Goal: Task Accomplishment & Management: Manage account settings

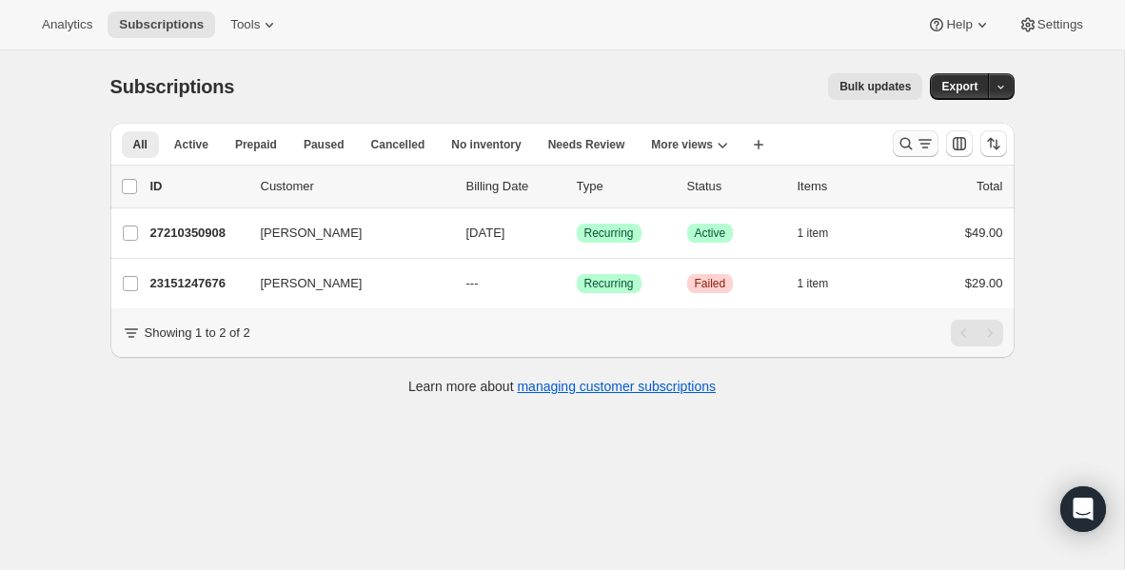
click at [906, 148] on icon "Search and filter results" at bounding box center [906, 143] width 19 height 19
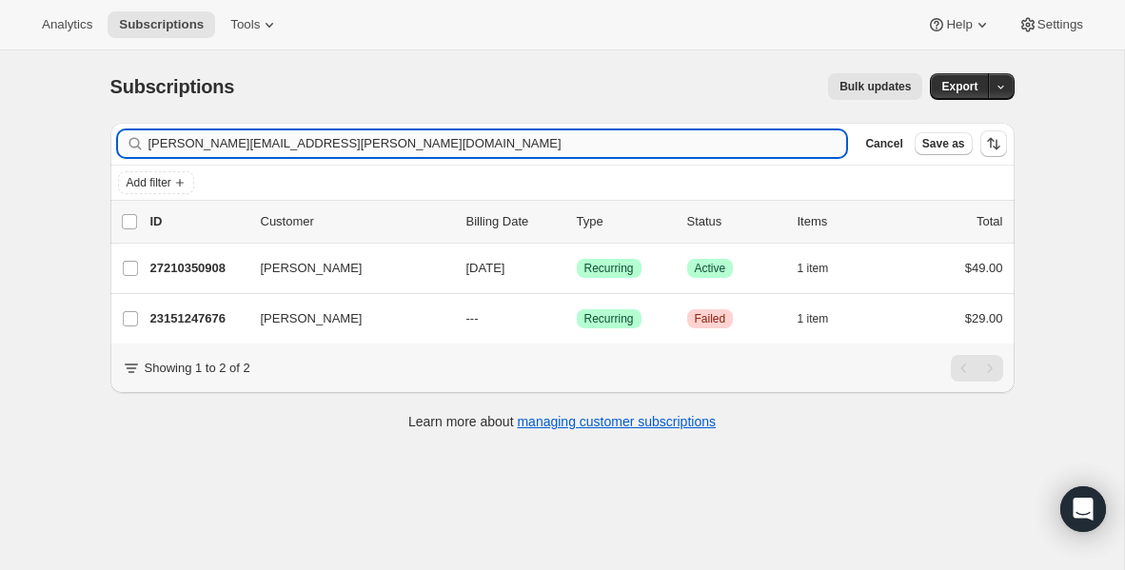
click at [333, 137] on input "[PERSON_NAME][EMAIL_ADDRESS][PERSON_NAME][DOMAIN_NAME]" at bounding box center [497, 143] width 699 height 27
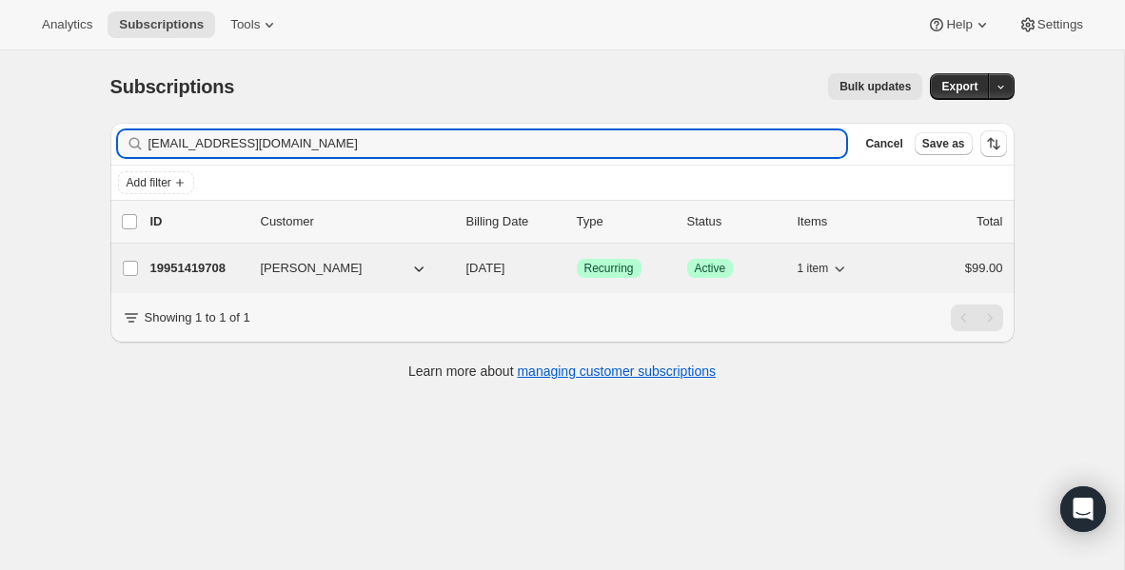
type input "[EMAIL_ADDRESS][DOMAIN_NAME]"
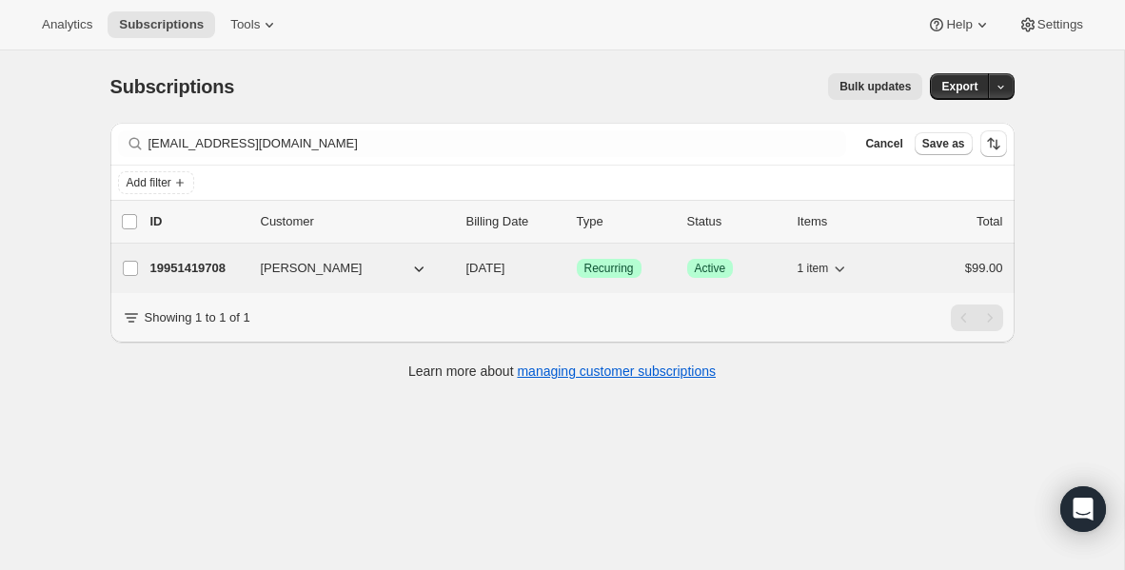
click at [202, 270] on p "19951419708" at bounding box center [197, 268] width 95 height 19
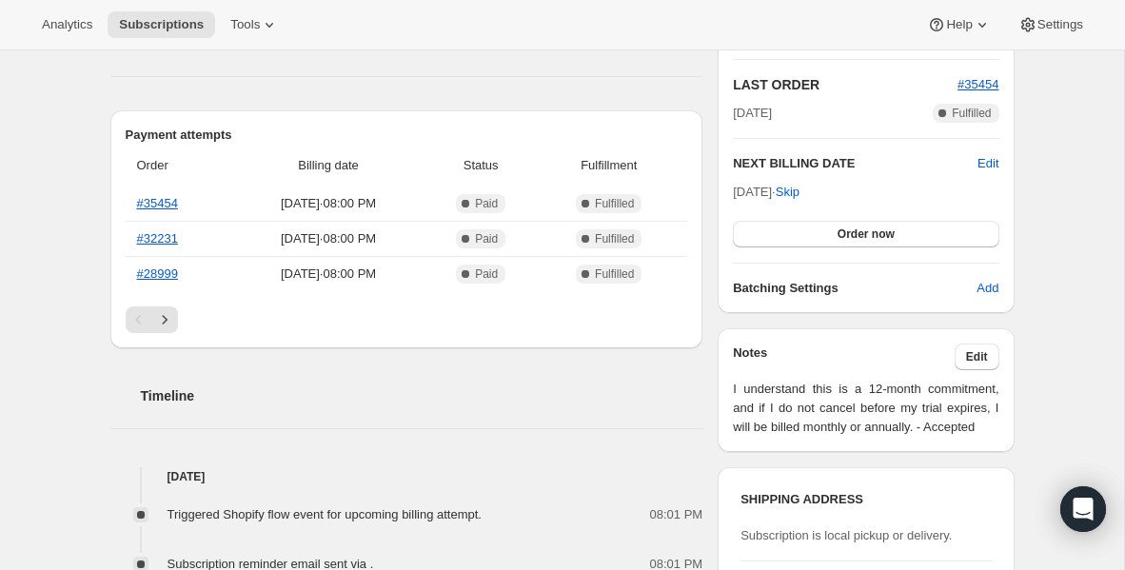
scroll to position [408, 0]
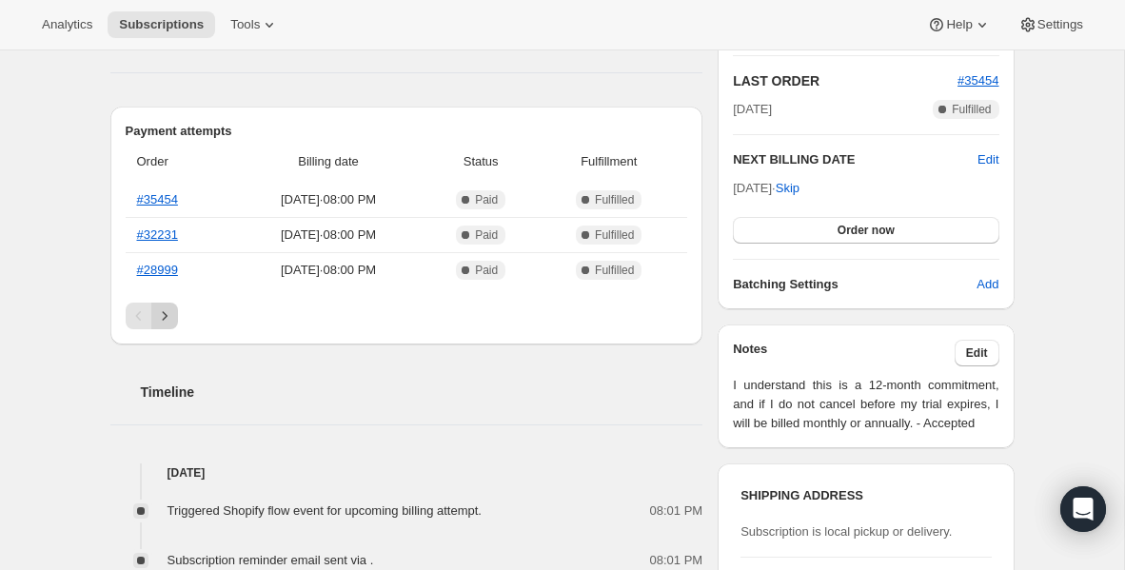
click at [168, 309] on icon "Next" at bounding box center [164, 316] width 19 height 19
click at [168, 322] on icon "Next" at bounding box center [164, 316] width 19 height 19
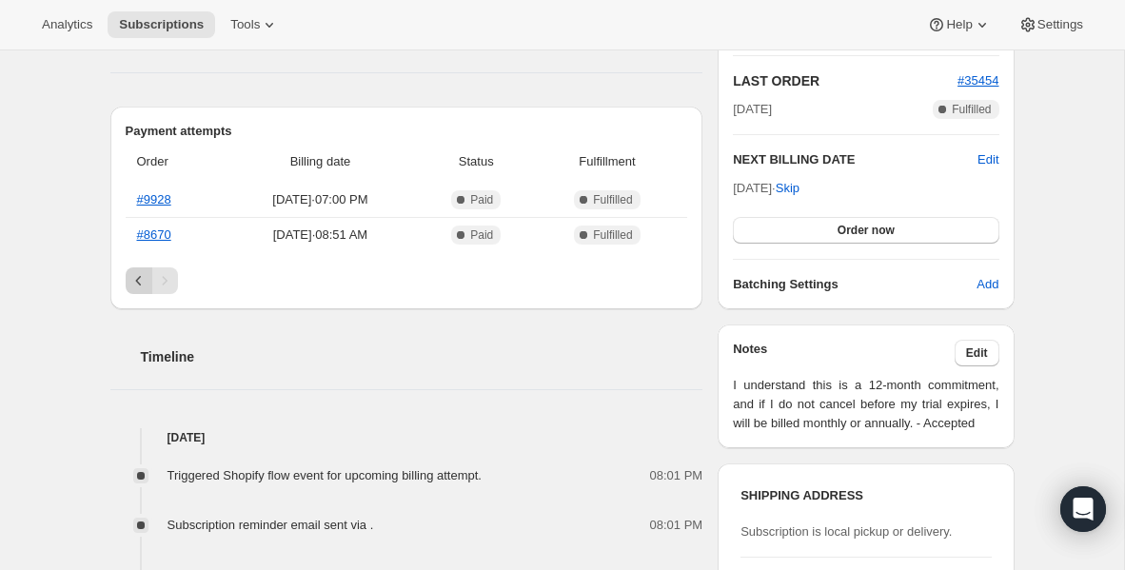
click at [135, 279] on icon "Previous" at bounding box center [138, 280] width 19 height 19
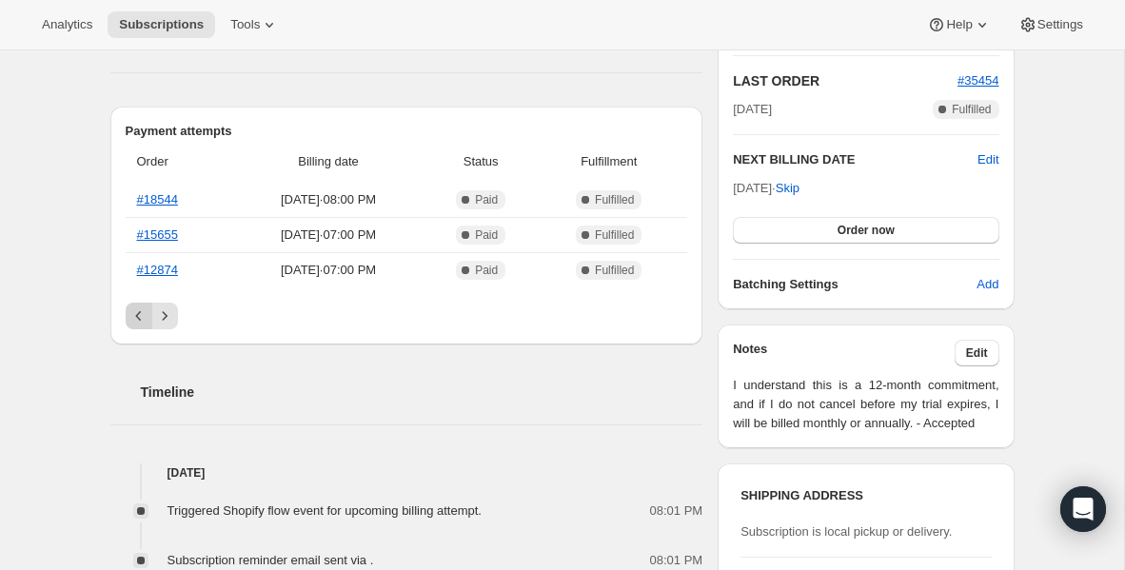
click at [140, 308] on icon "Previous" at bounding box center [138, 316] width 19 height 19
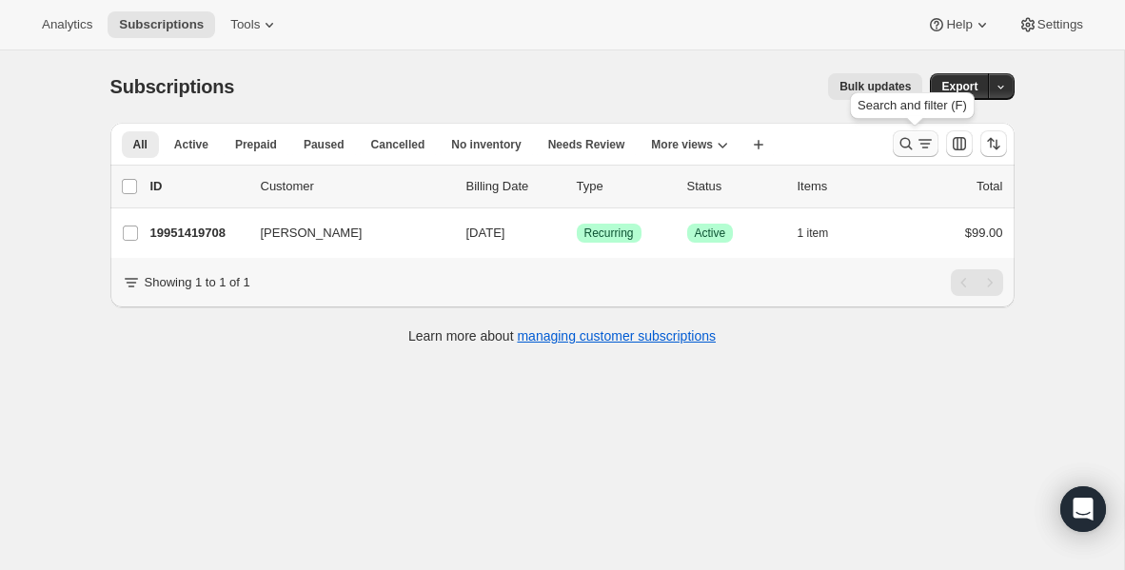
click at [901, 152] on icon "Search and filter results" at bounding box center [906, 143] width 19 height 19
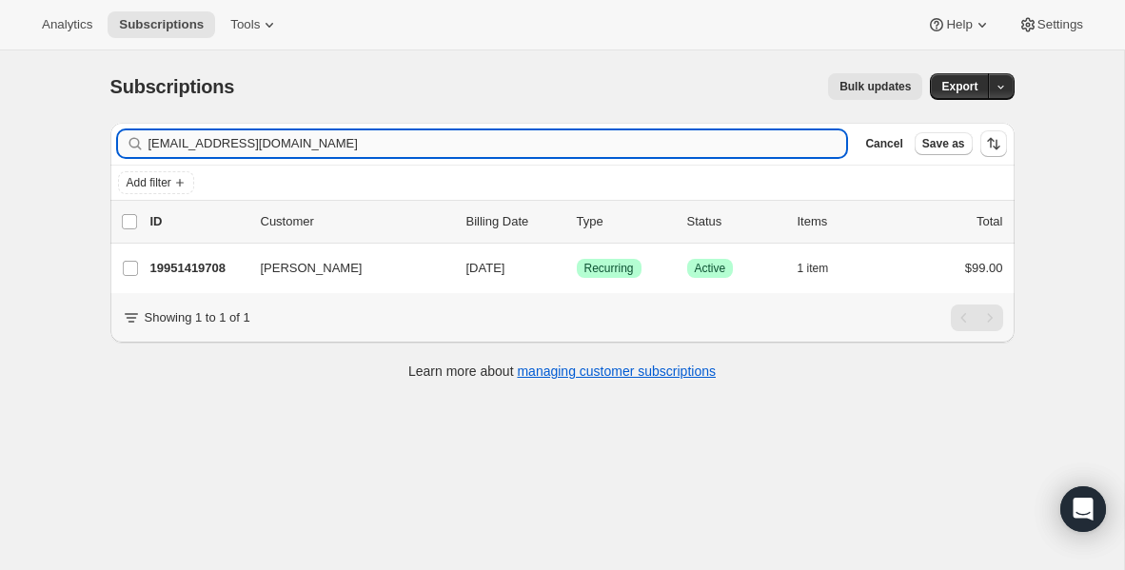
click at [413, 145] on input "[EMAIL_ADDRESS][DOMAIN_NAME]" at bounding box center [497, 143] width 699 height 27
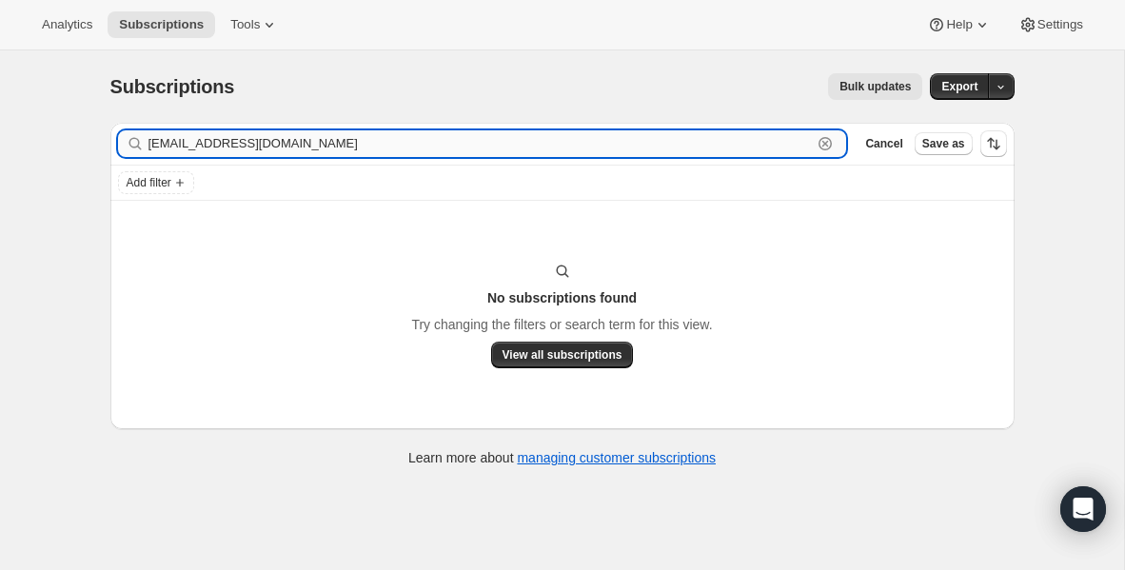
click at [273, 142] on input "[EMAIL_ADDRESS][DOMAIN_NAME]" at bounding box center [480, 143] width 664 height 27
paste input "[EMAIL_ADDRESS]"
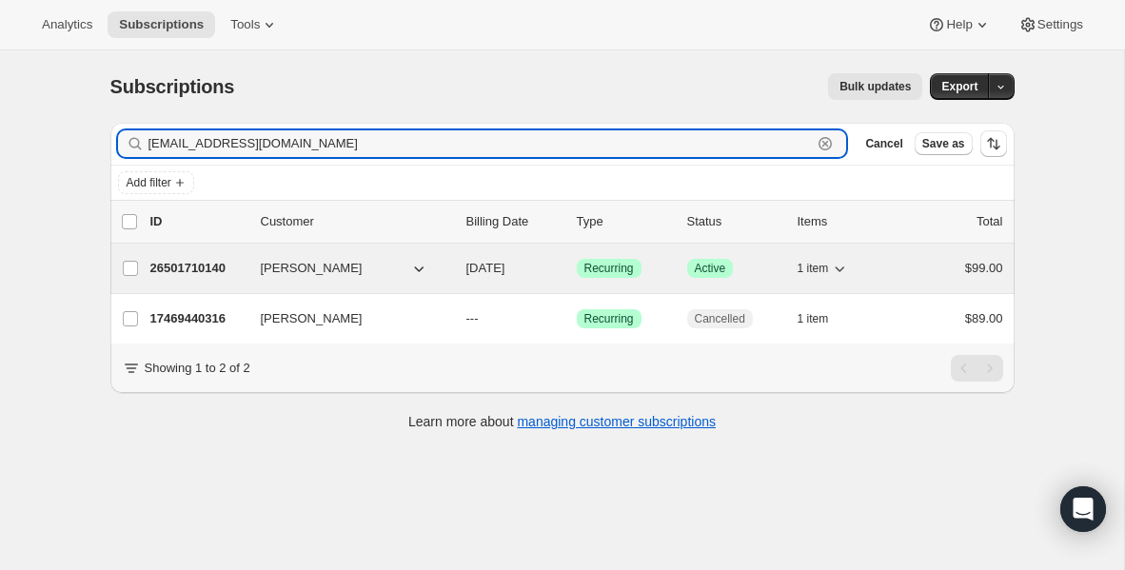
type input "[EMAIL_ADDRESS][DOMAIN_NAME]"
click at [214, 267] on p "26501710140" at bounding box center [197, 268] width 95 height 19
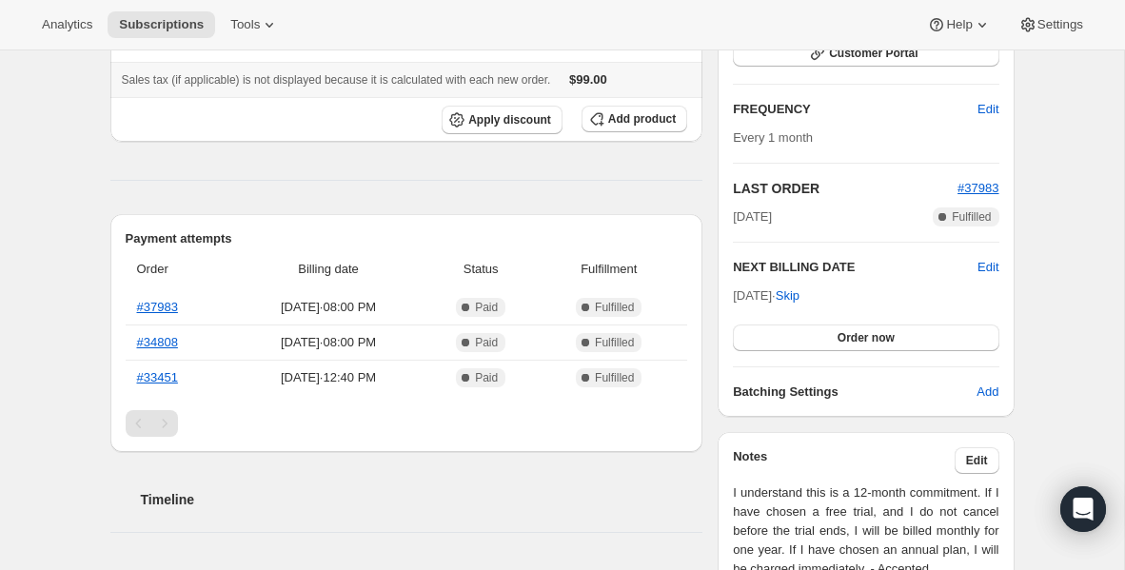
scroll to position [323, 0]
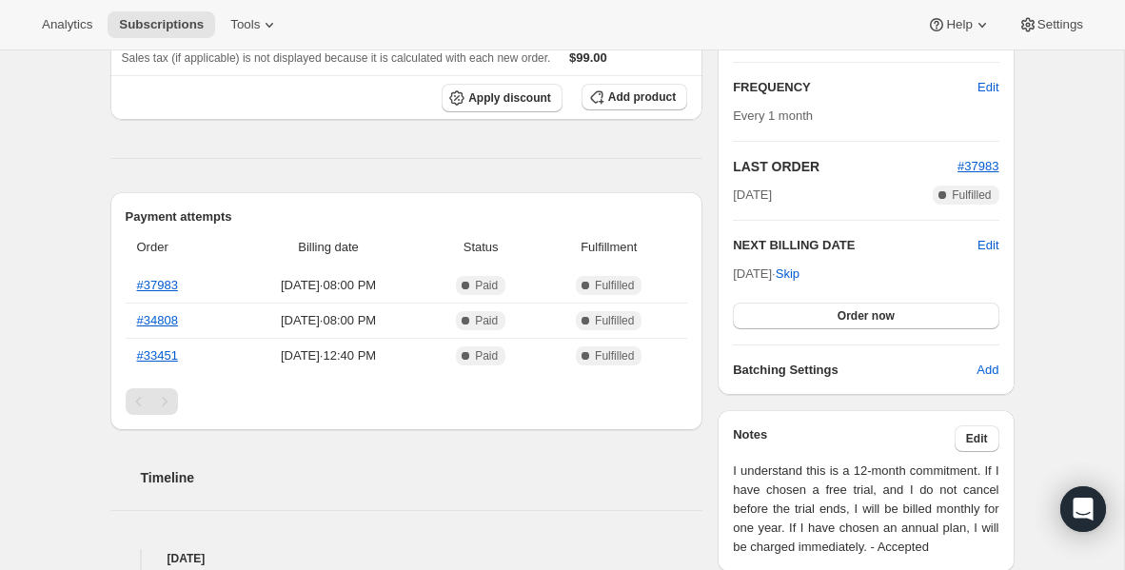
click at [161, 402] on div "Pagination" at bounding box center [164, 401] width 27 height 27
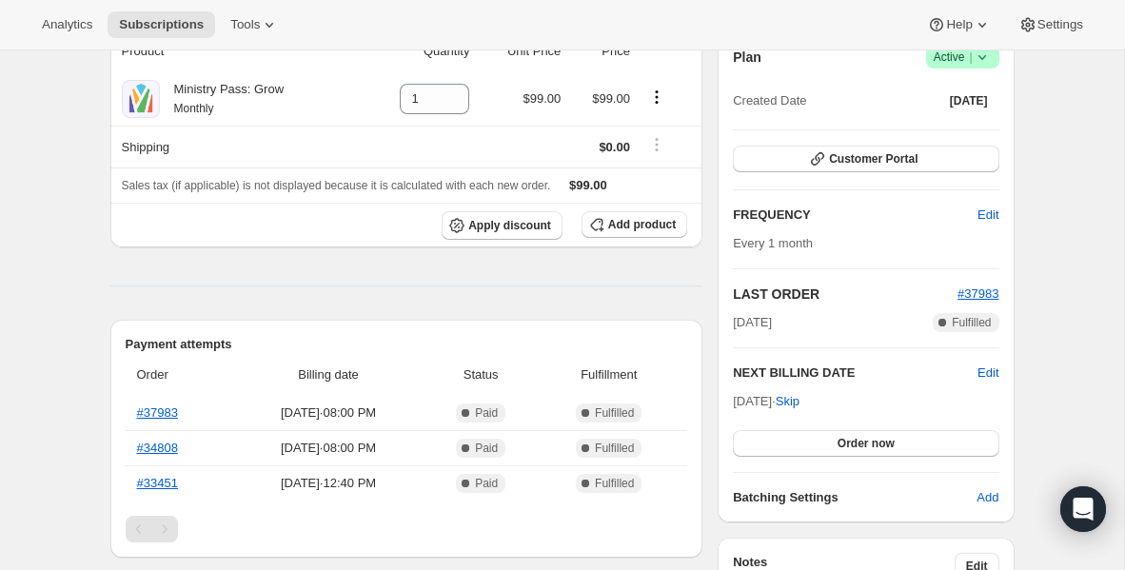
scroll to position [179, 0]
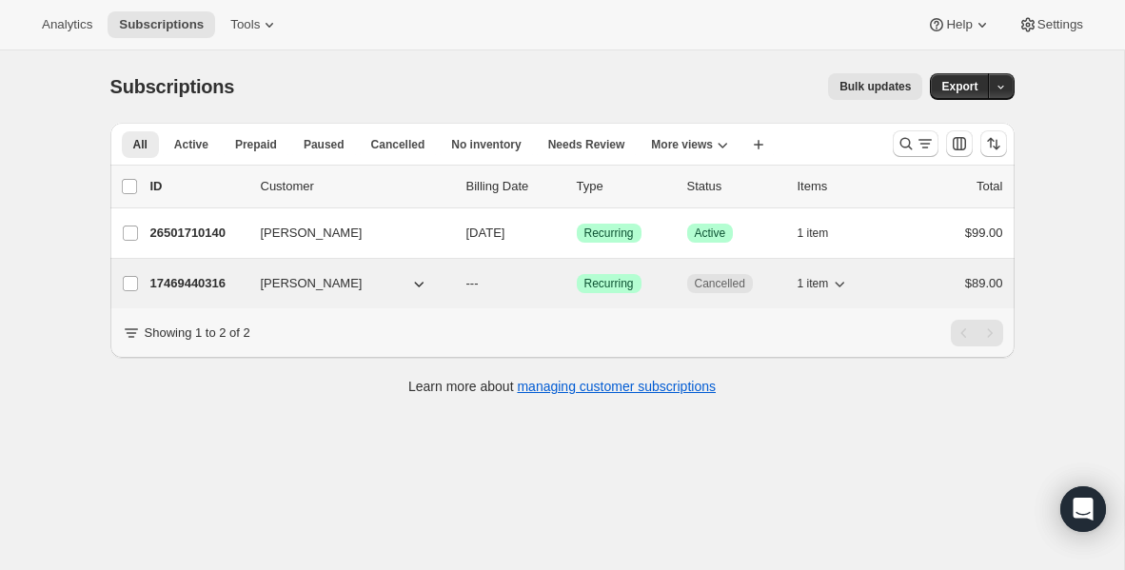
click at [181, 279] on p "17469440316" at bounding box center [197, 283] width 95 height 19
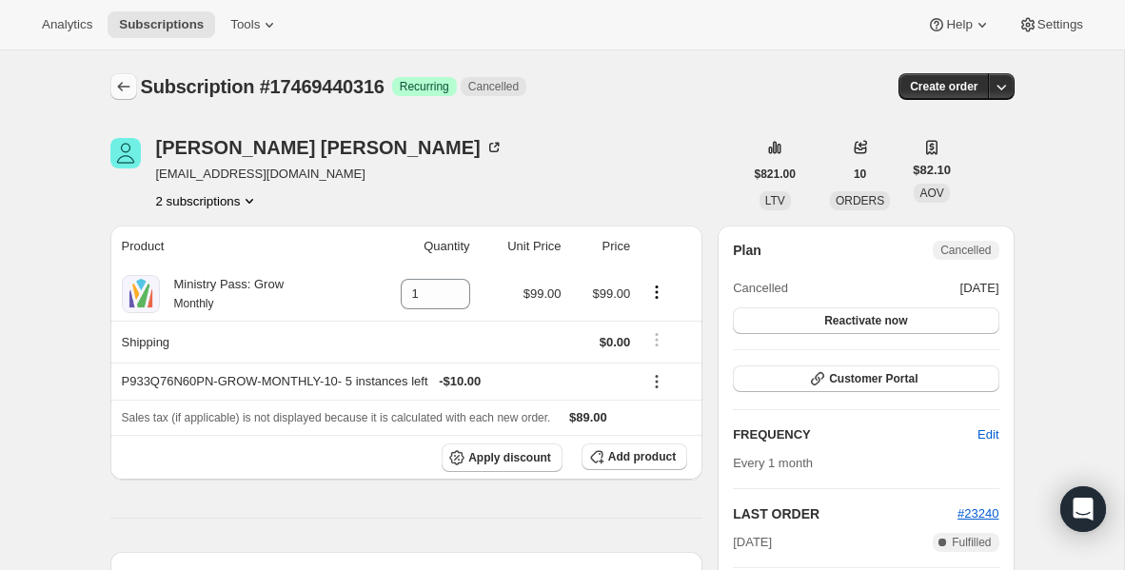
click at [129, 87] on icon "Subscriptions" at bounding box center [123, 86] width 19 height 19
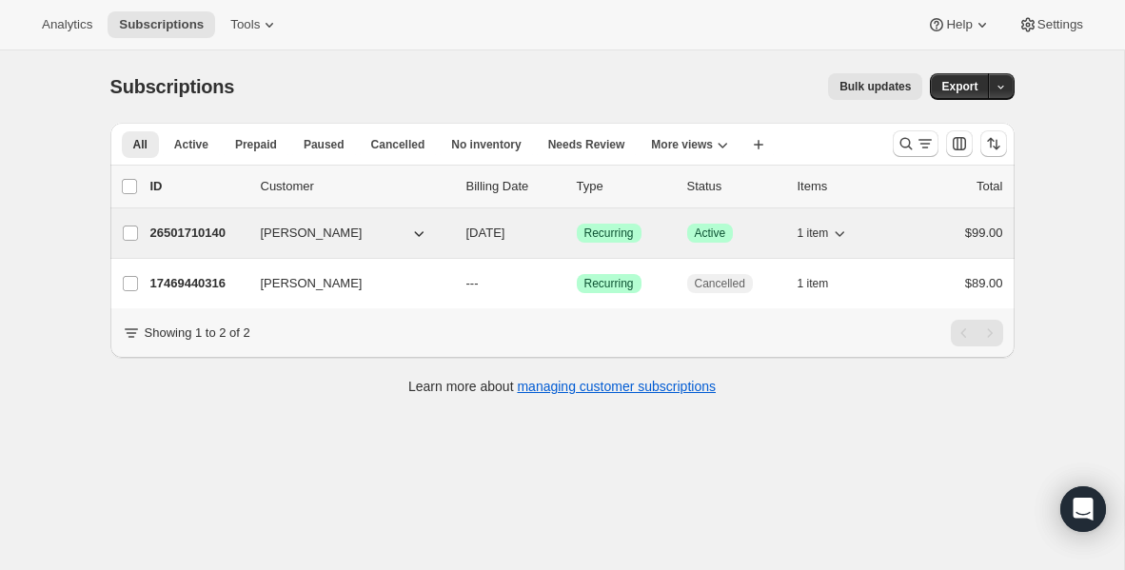
click at [169, 234] on p "26501710140" at bounding box center [197, 233] width 95 height 19
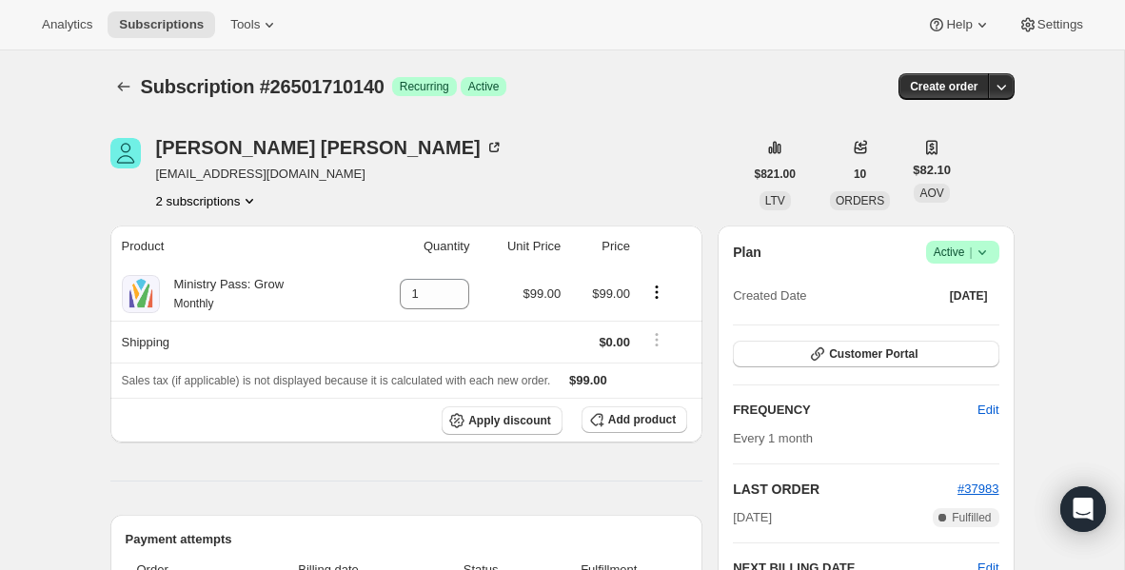
click at [973, 267] on div "Plan Success Active | Created Date [DATE]" at bounding box center [866, 275] width 266 height 69
click at [978, 258] on icon at bounding box center [982, 252] width 19 height 19
click at [969, 315] on span "Cancel subscription" at bounding box center [957, 322] width 108 height 14
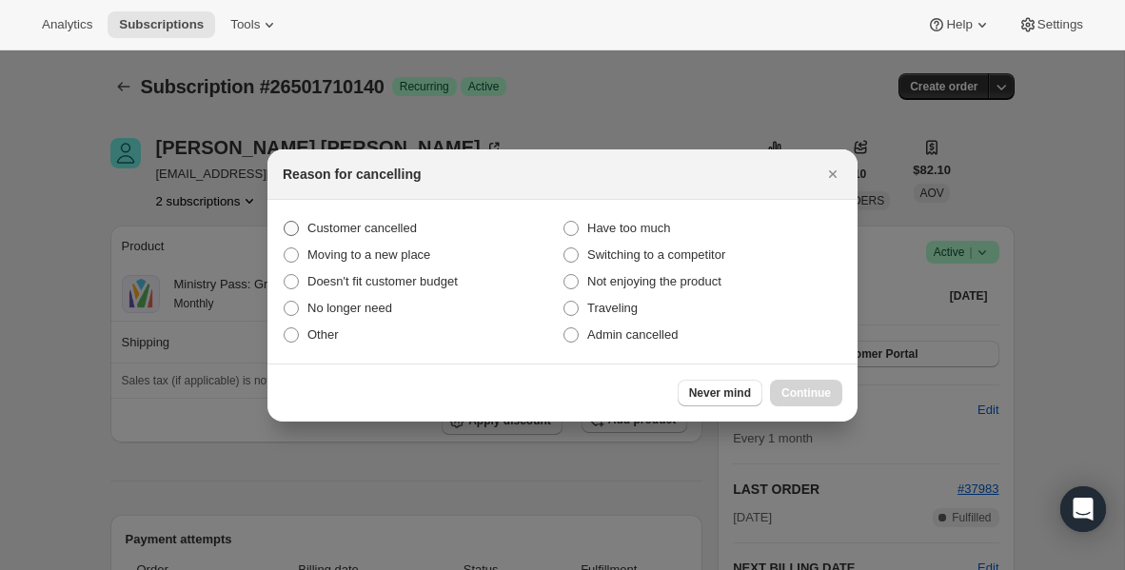
click at [417, 219] on span "Customer cancelled" at bounding box center [361, 228] width 109 height 19
click at [285, 221] on input "Customer cancelled" at bounding box center [284, 221] width 1 height 1
radio input "true"
click at [791, 383] on button "Continue" at bounding box center [806, 393] width 72 height 27
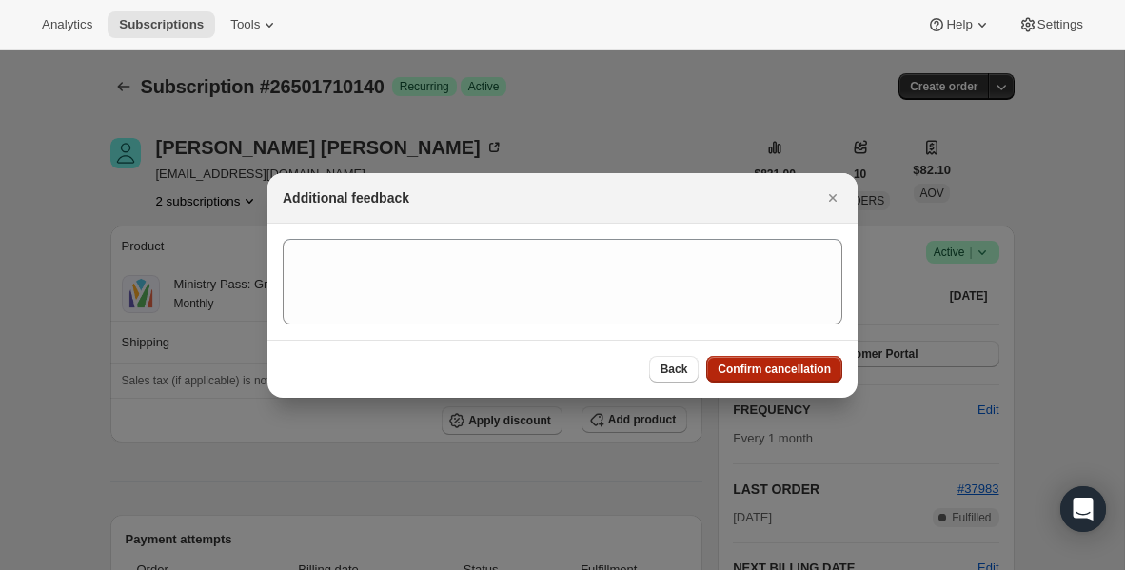
click at [787, 368] on span "Confirm cancellation" at bounding box center [774, 369] width 113 height 15
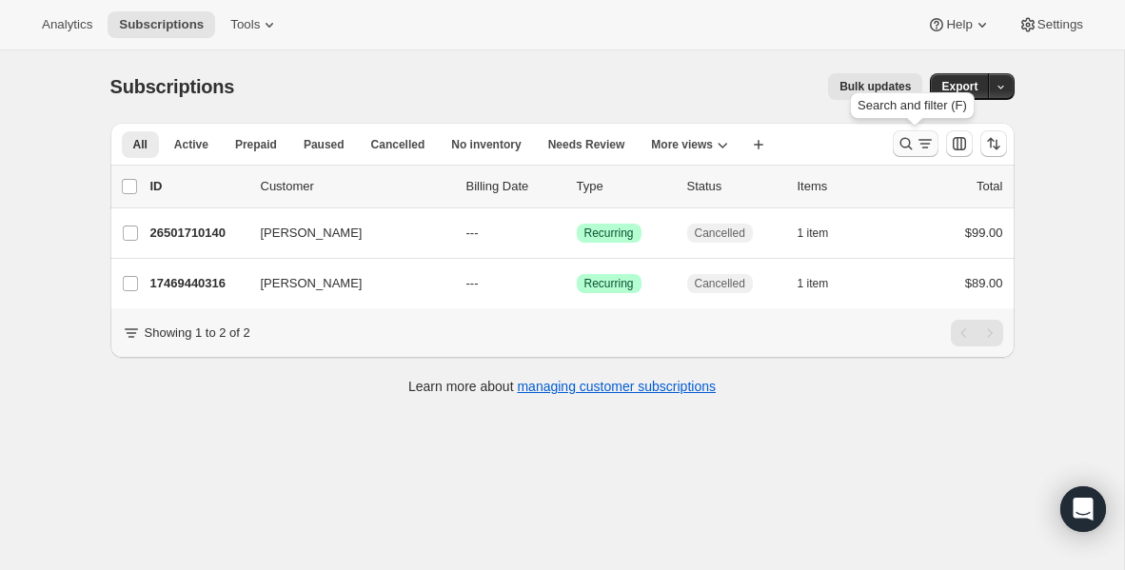
click at [913, 148] on icon "Search and filter results" at bounding box center [906, 143] width 19 height 19
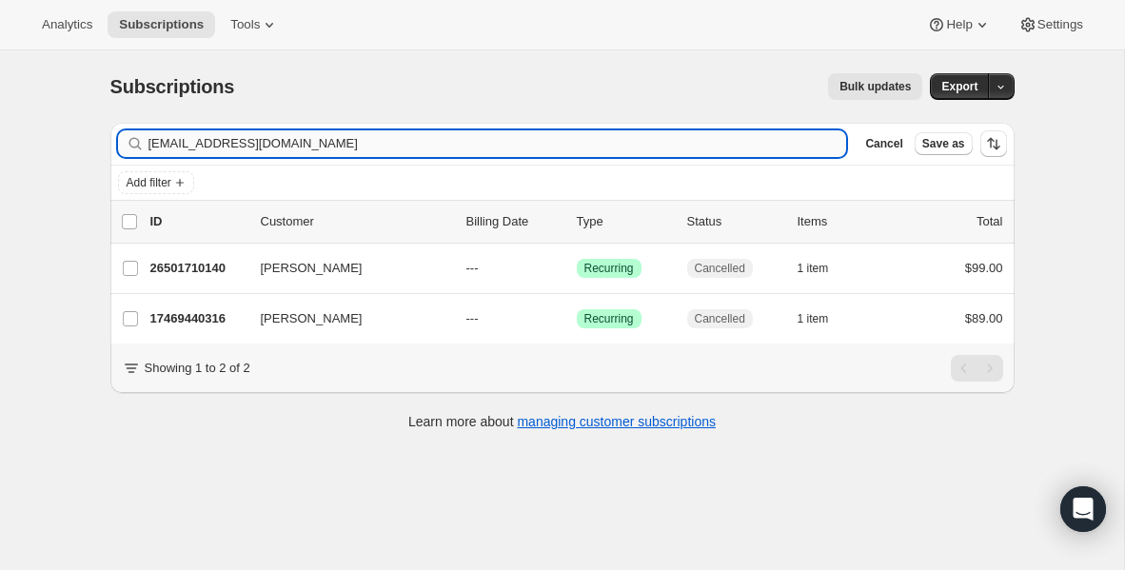
click at [385, 139] on input "[EMAIL_ADDRESS][DOMAIN_NAME]" at bounding box center [497, 143] width 699 height 27
type input "[EMAIL_ADDRESS][DOMAIN_NAME]"
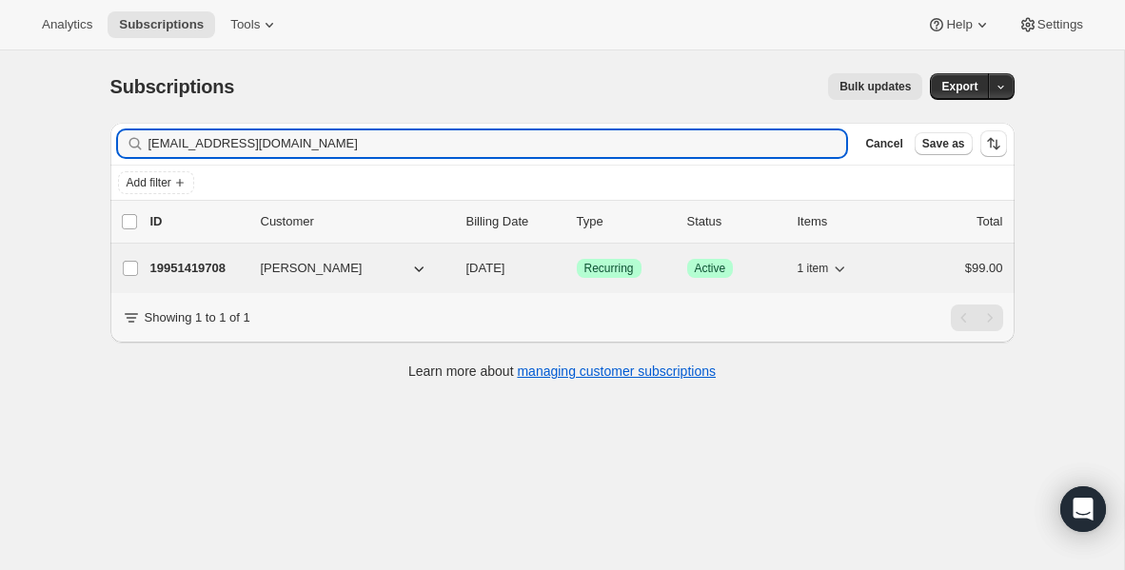
click at [195, 273] on p "19951419708" at bounding box center [197, 268] width 95 height 19
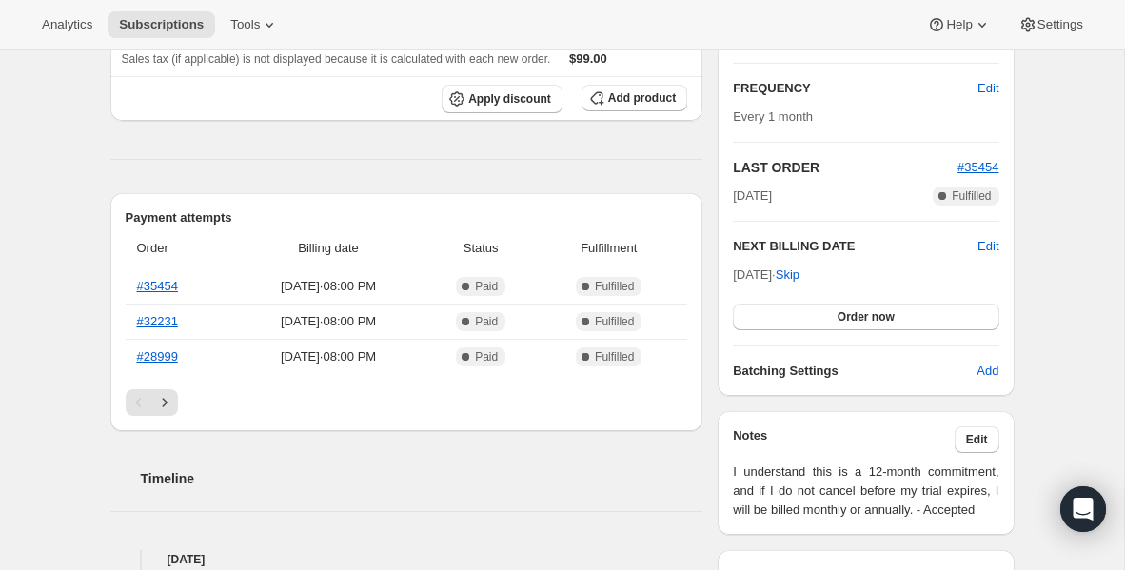
scroll to position [328, 0]
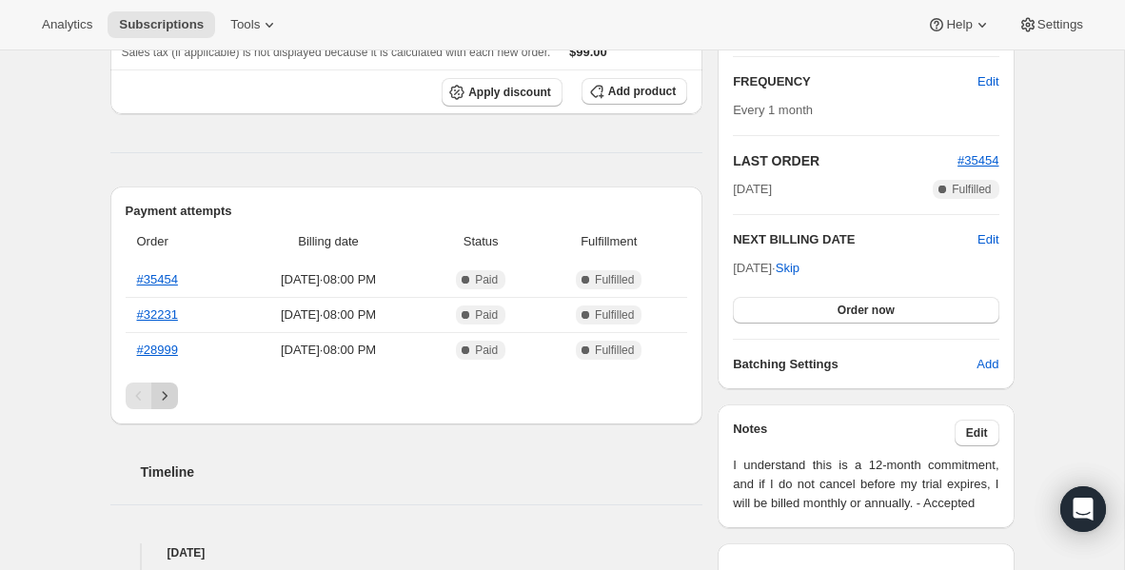
click at [169, 393] on icon "Next" at bounding box center [164, 395] width 19 height 19
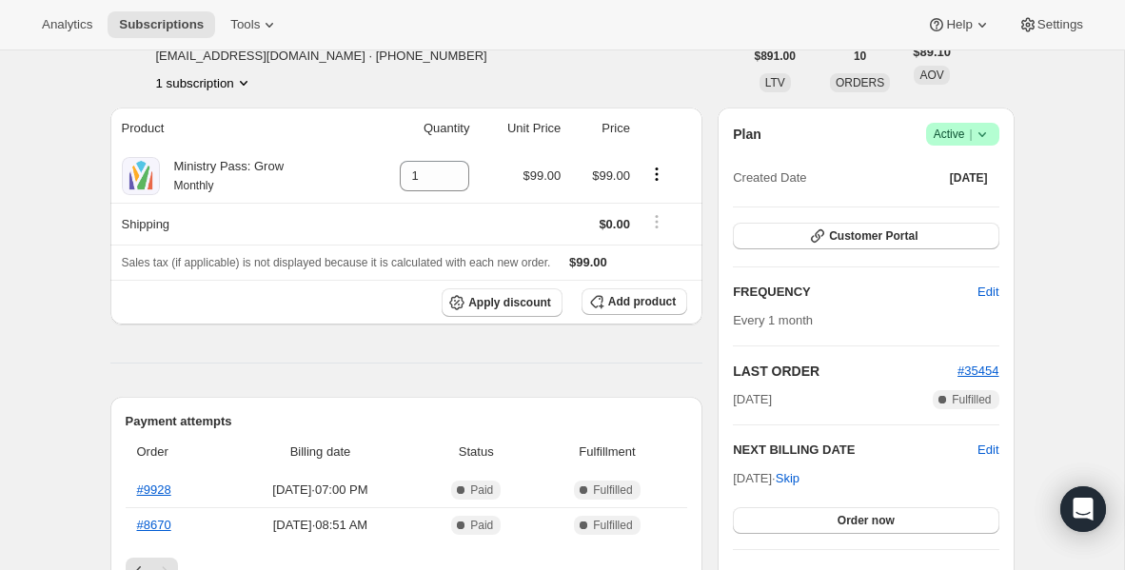
scroll to position [0, 0]
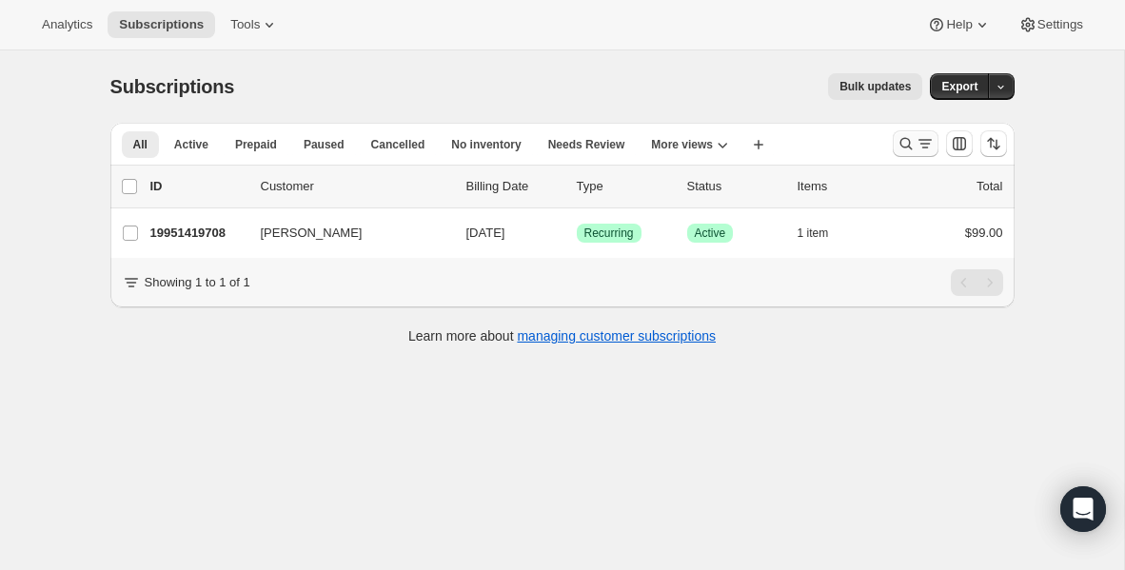
click at [898, 148] on icon "Search and filter results" at bounding box center [906, 143] width 19 height 19
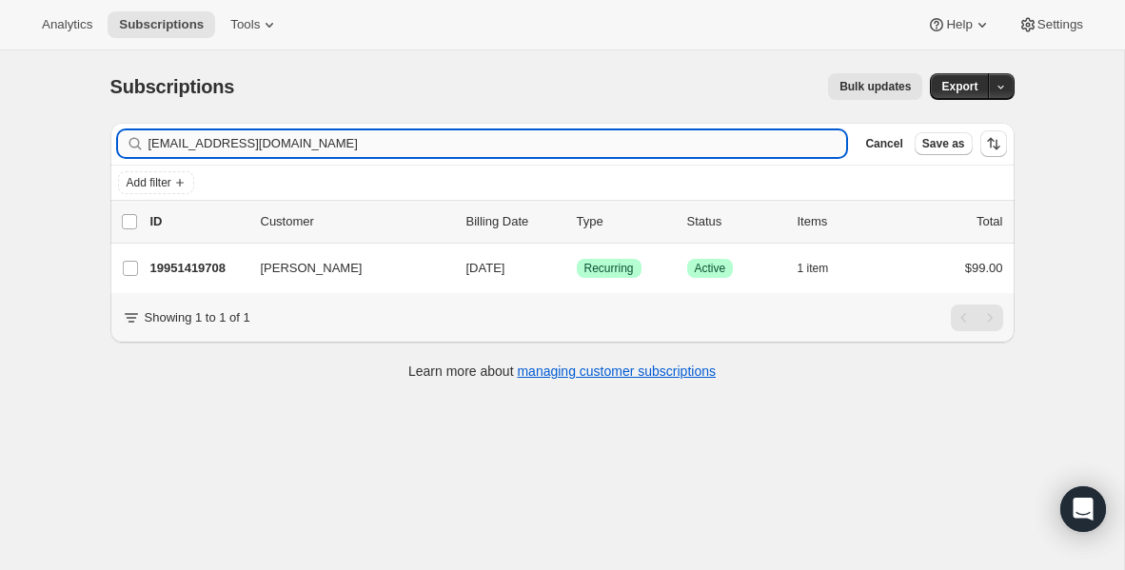
click at [439, 142] on input "[EMAIL_ADDRESS][DOMAIN_NAME]" at bounding box center [497, 143] width 699 height 27
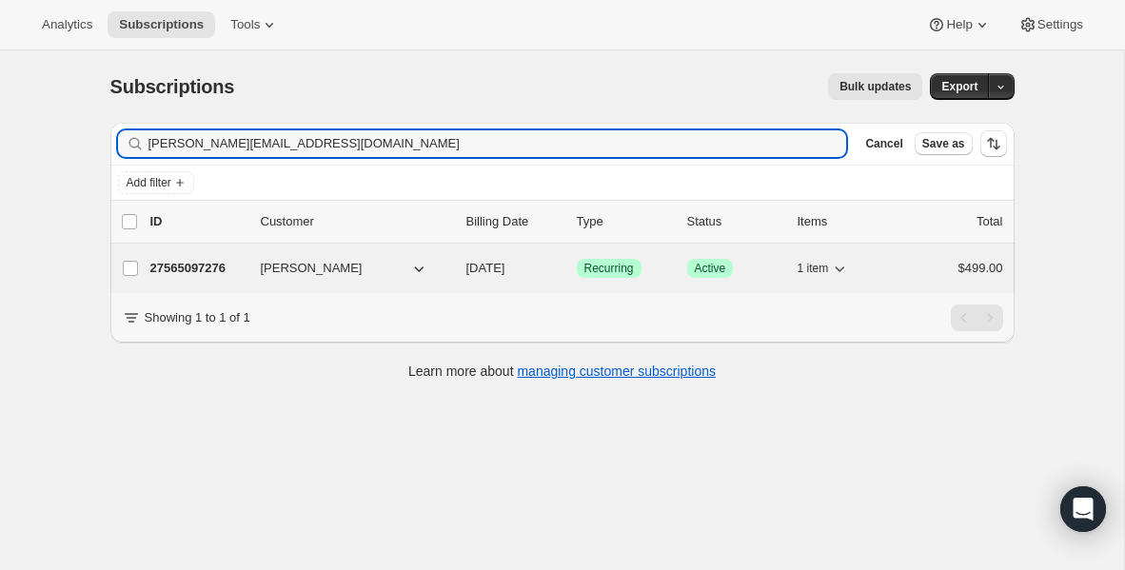
type input "[PERSON_NAME][EMAIL_ADDRESS][DOMAIN_NAME]"
click at [197, 266] on p "27565097276" at bounding box center [197, 268] width 95 height 19
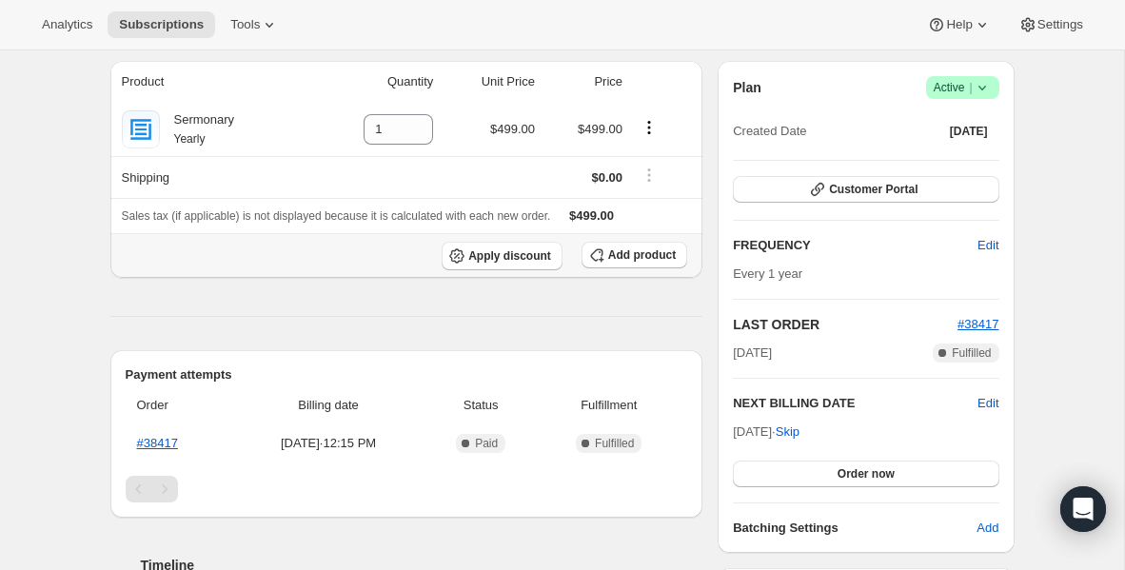
scroll to position [169, 0]
